Goal: Find specific page/section: Find specific page/section

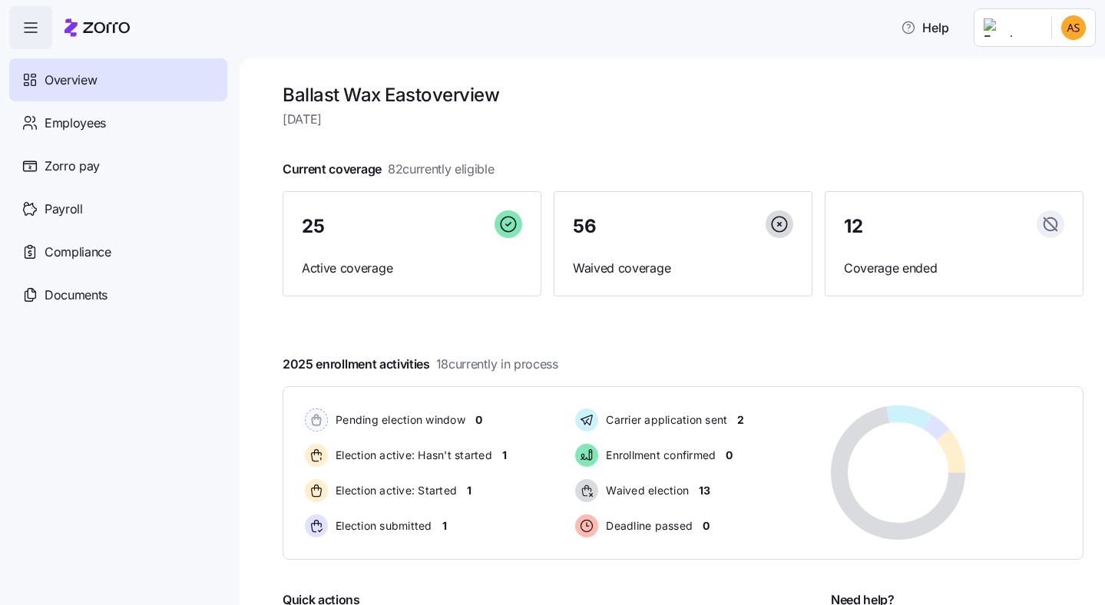
click at [898, 111] on span "[DATE]" at bounding box center [682, 119] width 801 height 19
